Goal: Information Seeking & Learning: Find specific fact

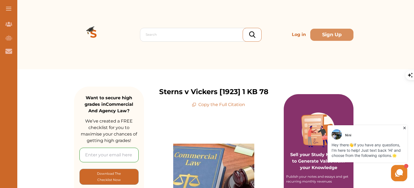
click at [406, 130] on icon at bounding box center [403, 127] width 5 height 5
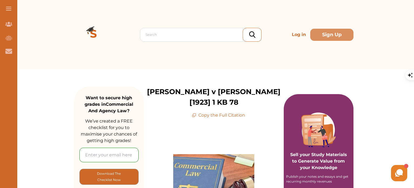
click at [93, 35] on img at bounding box center [93, 34] width 39 height 39
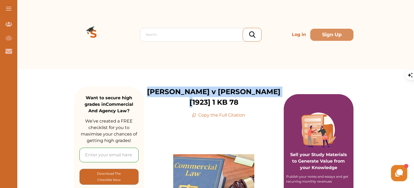
drag, startPoint x: 157, startPoint y: 93, endPoint x: 266, endPoint y: 88, distance: 108.9
click at [274, 89] on div "[PERSON_NAME] v [PERSON_NAME] [1923] 1 KB 78 Copy the Full Citation" at bounding box center [214, 102] width 140 height 32
copy p "[PERSON_NAME] v [PERSON_NAME] [1923] 1 KB 78"
